Goal: Information Seeking & Learning: Learn about a topic

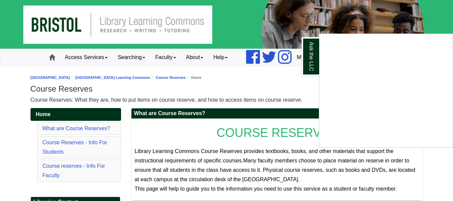
click at [54, 59] on div "Ask the LLC" at bounding box center [226, 100] width 453 height 201
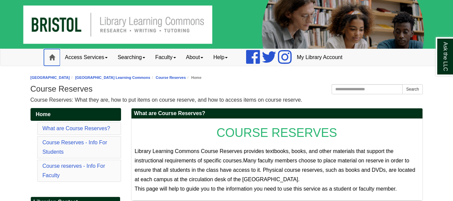
click at [54, 59] on span at bounding box center [52, 57] width 6 height 6
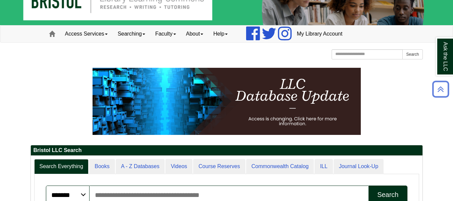
scroll to position [23, 0]
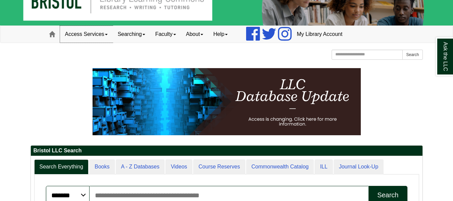
click at [92, 34] on link "Access Services" at bounding box center [86, 34] width 53 height 17
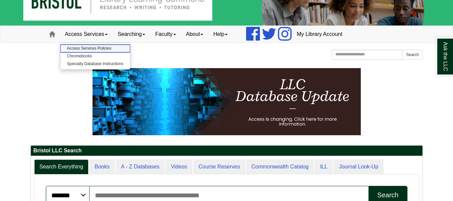
click at [92, 49] on link "Access Services Policies" at bounding box center [95, 49] width 70 height 8
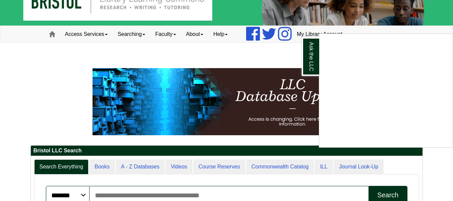
scroll to position [0, 0]
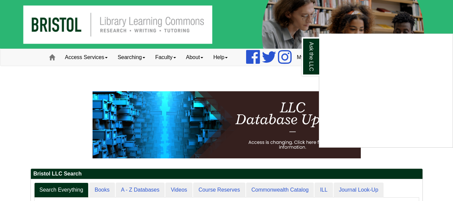
drag, startPoint x: 67, startPoint y: 59, endPoint x: 75, endPoint y: 58, distance: 8.1
click at [75, 58] on div "Ask the LLC" at bounding box center [226, 100] width 453 height 201
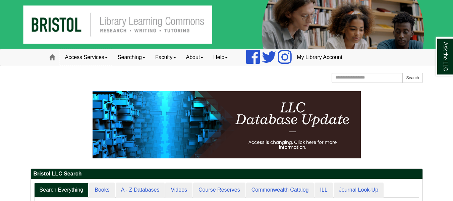
click at [75, 58] on link "Access Services" at bounding box center [86, 57] width 53 height 17
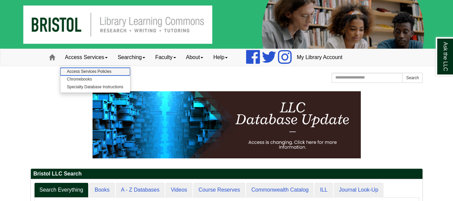
click at [84, 74] on link "Access Services Policies" at bounding box center [95, 72] width 70 height 8
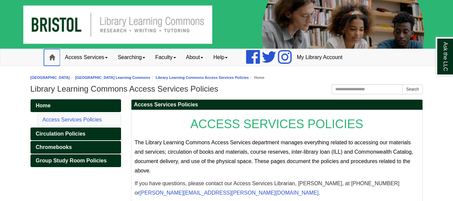
click at [55, 61] on link "Home" at bounding box center [52, 57] width 16 height 17
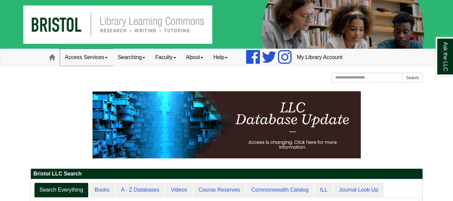
click at [83, 59] on link "Access Services" at bounding box center [86, 57] width 53 height 17
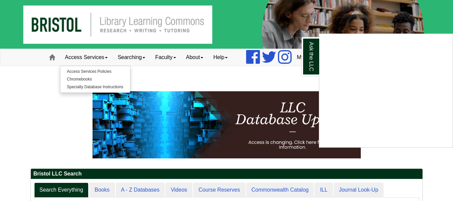
click at [85, 70] on div "Ask the LLC" at bounding box center [226, 100] width 453 height 201
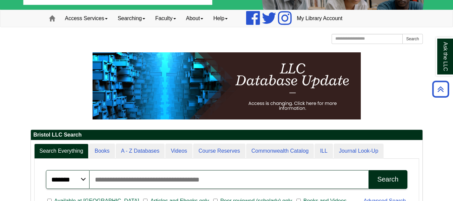
scroll to position [39, 0]
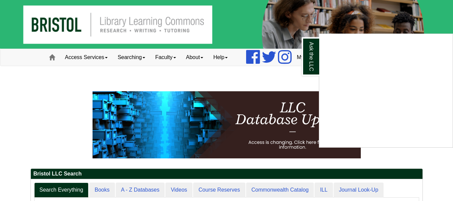
click at [144, 56] on div "Ask the LLC" at bounding box center [226, 100] width 453 height 201
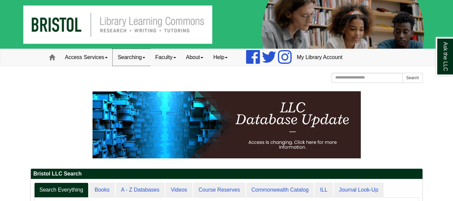
click at [148, 59] on link "Searching" at bounding box center [132, 57] width 38 height 17
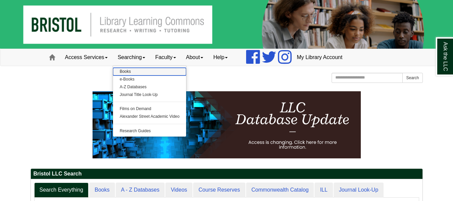
click at [132, 73] on link "Books" at bounding box center [149, 72] width 73 height 8
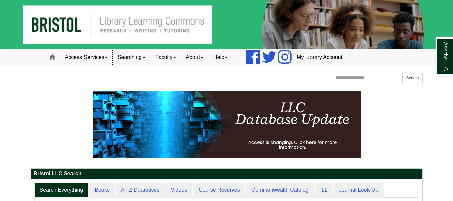
click at [144, 63] on link "Searching" at bounding box center [132, 57] width 38 height 17
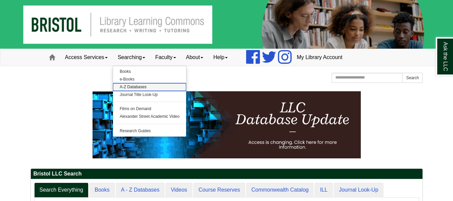
click at [139, 84] on link "A-Z Databases" at bounding box center [149, 87] width 73 height 8
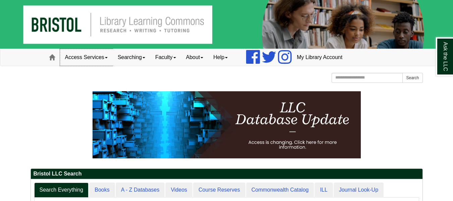
click at [97, 54] on link "Access Services" at bounding box center [86, 57] width 53 height 17
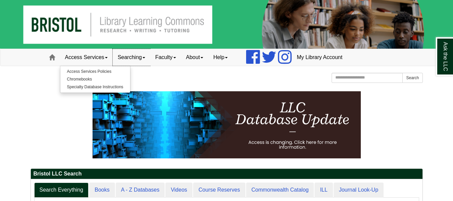
click at [138, 54] on link "Searching" at bounding box center [132, 57] width 38 height 17
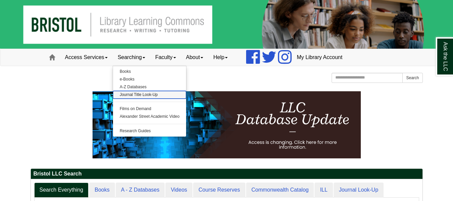
click at [141, 93] on link "Journal Title Look-Up" at bounding box center [149, 95] width 73 height 8
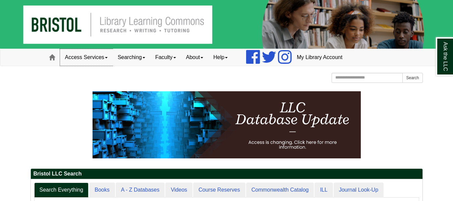
click at [89, 50] on link "Access Services" at bounding box center [86, 57] width 53 height 17
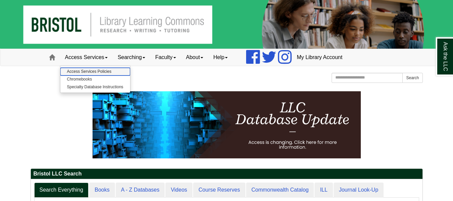
click at [87, 73] on link "Access Services Policies" at bounding box center [95, 72] width 70 height 8
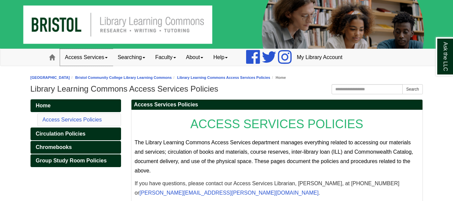
click at [105, 62] on link "Access Services" at bounding box center [86, 57] width 53 height 17
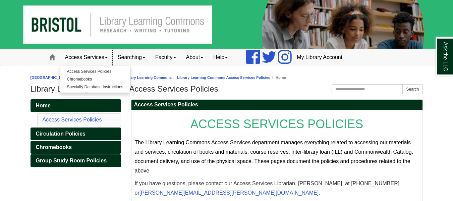
click at [142, 55] on link "Searching" at bounding box center [132, 57] width 38 height 17
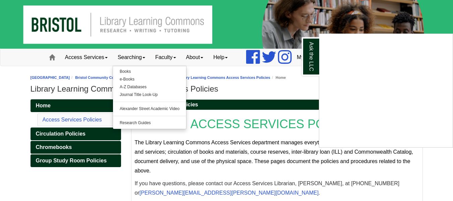
click at [167, 52] on div "Ask the LLC" at bounding box center [226, 100] width 453 height 201
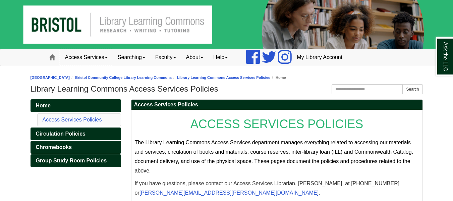
click at [96, 57] on link "Access Services" at bounding box center [86, 57] width 53 height 17
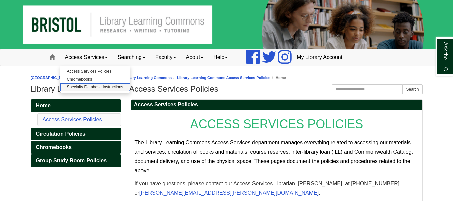
click at [101, 86] on link "Specialty Database Instructions" at bounding box center [95, 87] width 70 height 8
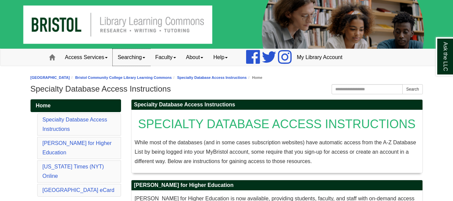
click at [137, 63] on link "Searching" at bounding box center [132, 57] width 38 height 17
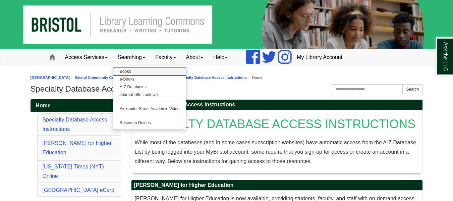
click at [130, 72] on link "Books" at bounding box center [149, 72] width 73 height 8
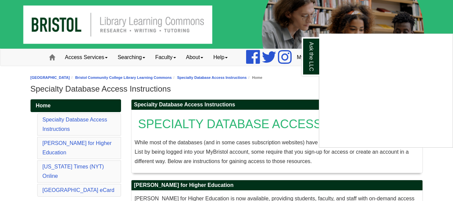
click at [131, 52] on div "Ask the LLC" at bounding box center [226, 100] width 453 height 201
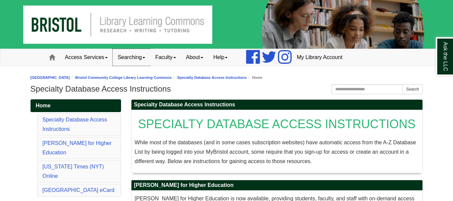
click at [145, 61] on link "Searching" at bounding box center [132, 57] width 38 height 17
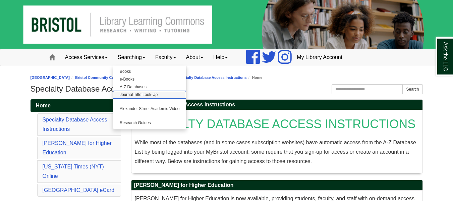
click at [144, 96] on link "Journal Title Look-Up" at bounding box center [149, 95] width 73 height 8
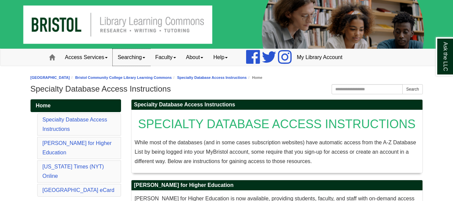
click at [136, 59] on link "Searching" at bounding box center [132, 57] width 38 height 17
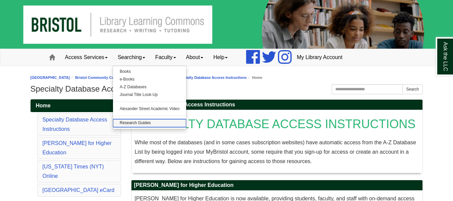
click at [144, 122] on link "Research Guides" at bounding box center [149, 123] width 73 height 8
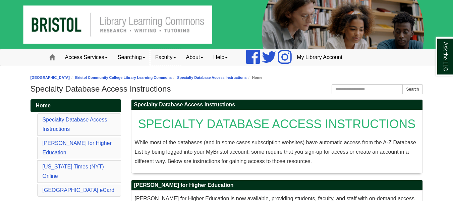
click at [167, 65] on link "Faculty" at bounding box center [165, 57] width 31 height 17
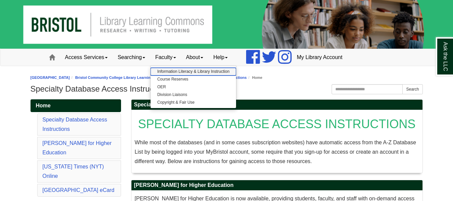
click at [184, 71] on link "Information Literacy & Library Instruction" at bounding box center [194, 72] width 86 height 8
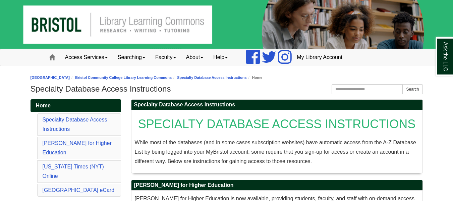
click at [174, 63] on link "Faculty" at bounding box center [165, 57] width 31 height 17
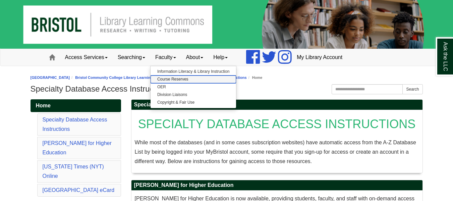
click at [175, 78] on link "Course Reserves" at bounding box center [194, 79] width 86 height 8
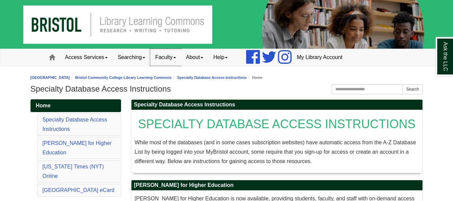
click at [175, 55] on link "Faculty" at bounding box center [165, 57] width 31 height 17
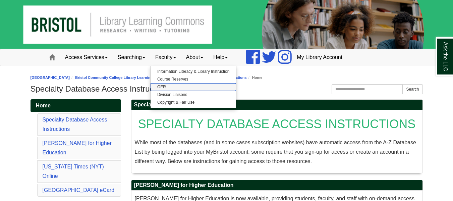
click at [175, 90] on link "OER" at bounding box center [194, 87] width 86 height 8
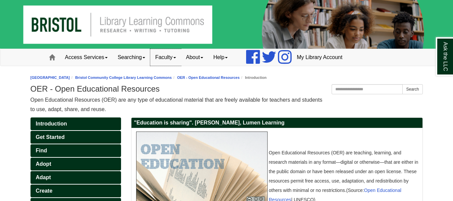
click at [172, 56] on link "Faculty" at bounding box center [165, 57] width 31 height 17
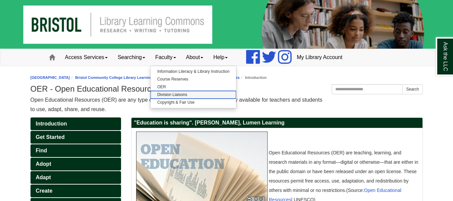
click at [174, 95] on link "Division Liaisons" at bounding box center [194, 95] width 86 height 8
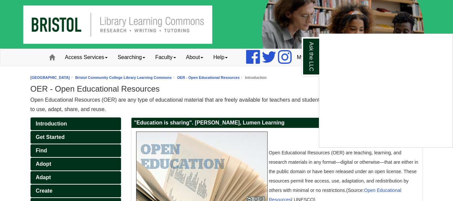
click at [179, 60] on div "Ask the LLC" at bounding box center [226, 100] width 453 height 201
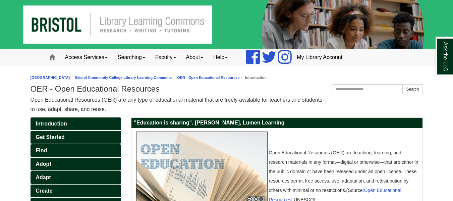
click at [179, 59] on link "Faculty" at bounding box center [165, 57] width 31 height 17
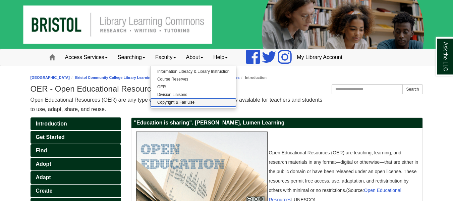
click at [179, 103] on link "Copyright & Fair Use" at bounding box center [194, 103] width 86 height 8
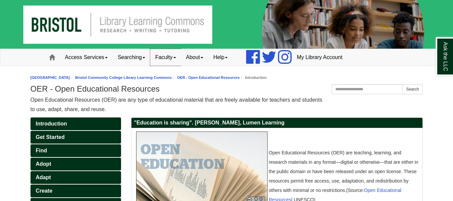
click at [173, 61] on link "Faculty" at bounding box center [165, 57] width 31 height 17
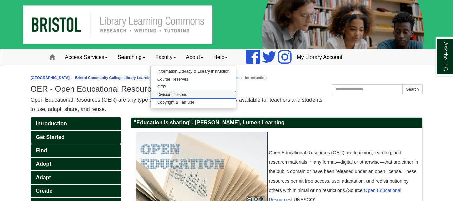
click at [175, 97] on link "Division Liaisons" at bounding box center [194, 95] width 86 height 8
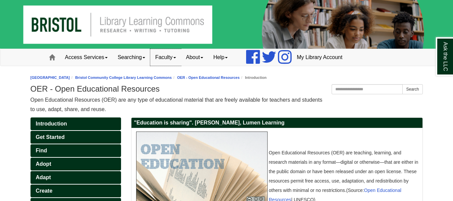
click at [169, 53] on link "Faculty" at bounding box center [165, 57] width 31 height 17
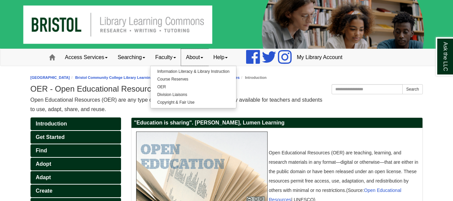
click at [195, 55] on link "About" at bounding box center [195, 57] width 28 height 17
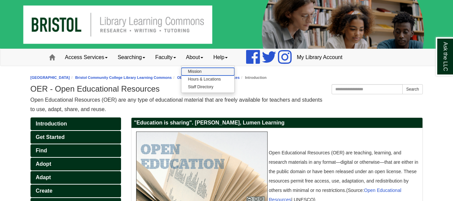
click at [205, 72] on link "Mission" at bounding box center [208, 72] width 53 height 8
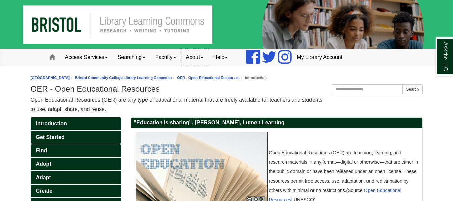
click at [206, 58] on link "About" at bounding box center [195, 57] width 28 height 17
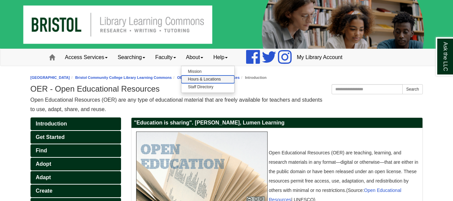
click at [204, 79] on link "Hours & Locations" at bounding box center [208, 79] width 53 height 8
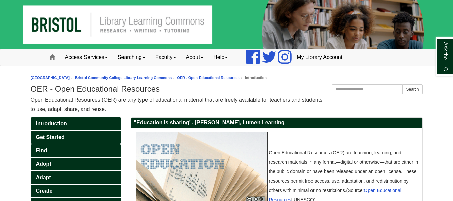
click at [196, 55] on link "About" at bounding box center [195, 57] width 28 height 17
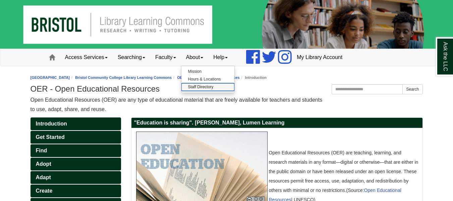
click at [202, 89] on link "Staff Directory" at bounding box center [208, 87] width 53 height 8
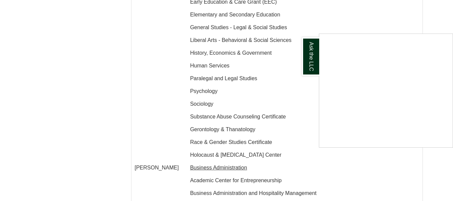
scroll to position [958, 0]
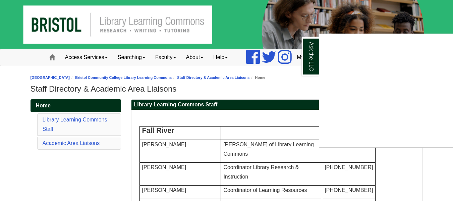
click at [136, 61] on div "Ask the LLC" at bounding box center [226, 100] width 453 height 201
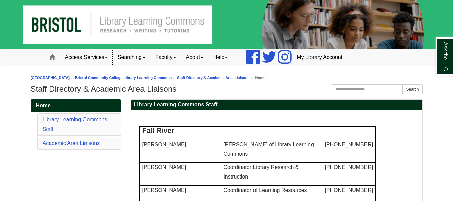
click at [136, 60] on link "Searching" at bounding box center [132, 57] width 38 height 17
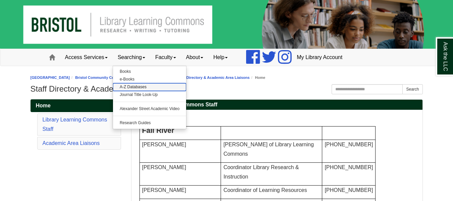
click at [139, 86] on link "A-Z Databases" at bounding box center [149, 87] width 73 height 8
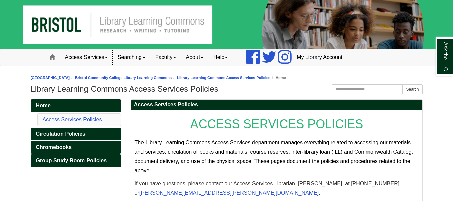
click at [116, 63] on link "Searching" at bounding box center [132, 57] width 38 height 17
